Goal: Information Seeking & Learning: Learn about a topic

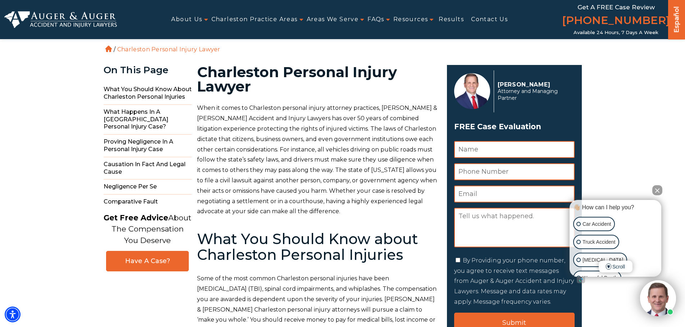
click at [70, 20] on img at bounding box center [60, 19] width 113 height 17
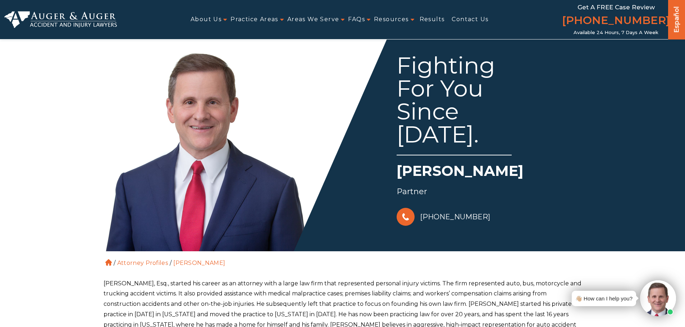
click at [78, 19] on img at bounding box center [60, 19] width 113 height 17
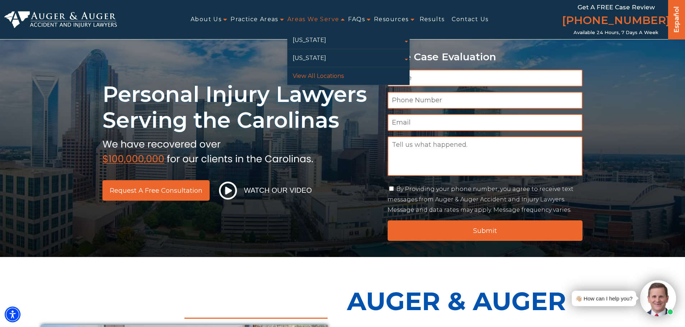
click at [317, 74] on link "View All Locations" at bounding box center [348, 76] width 122 height 18
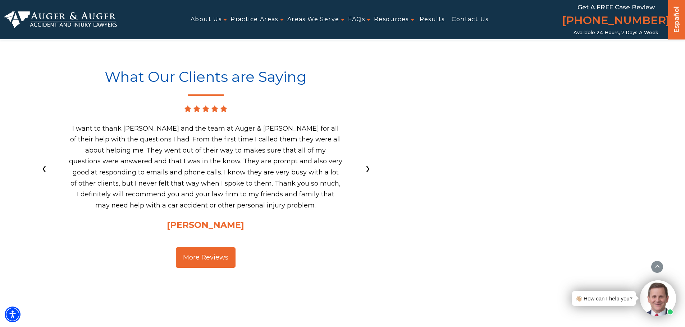
scroll to position [6362, 0]
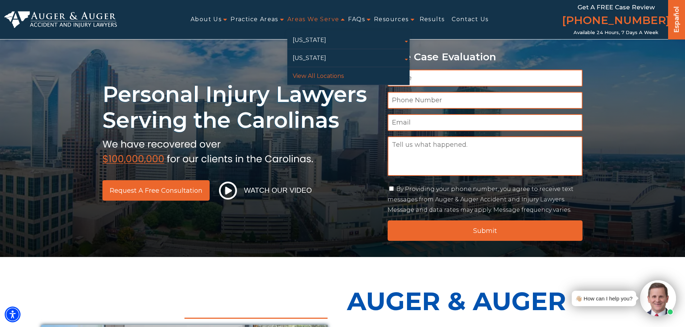
click at [322, 73] on link "View All Locations" at bounding box center [348, 76] width 122 height 18
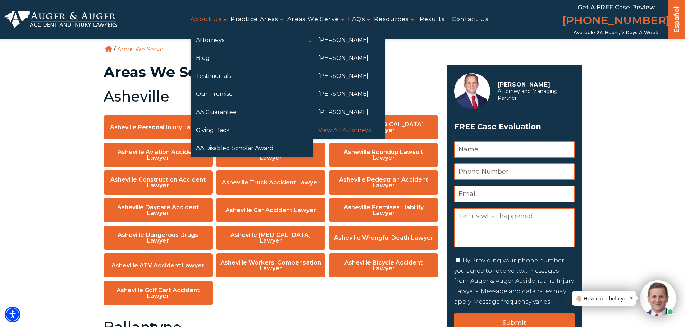
click at [347, 129] on link "View All Attorneys" at bounding box center [349, 131] width 72 height 18
